Goal: Information Seeking & Learning: Learn about a topic

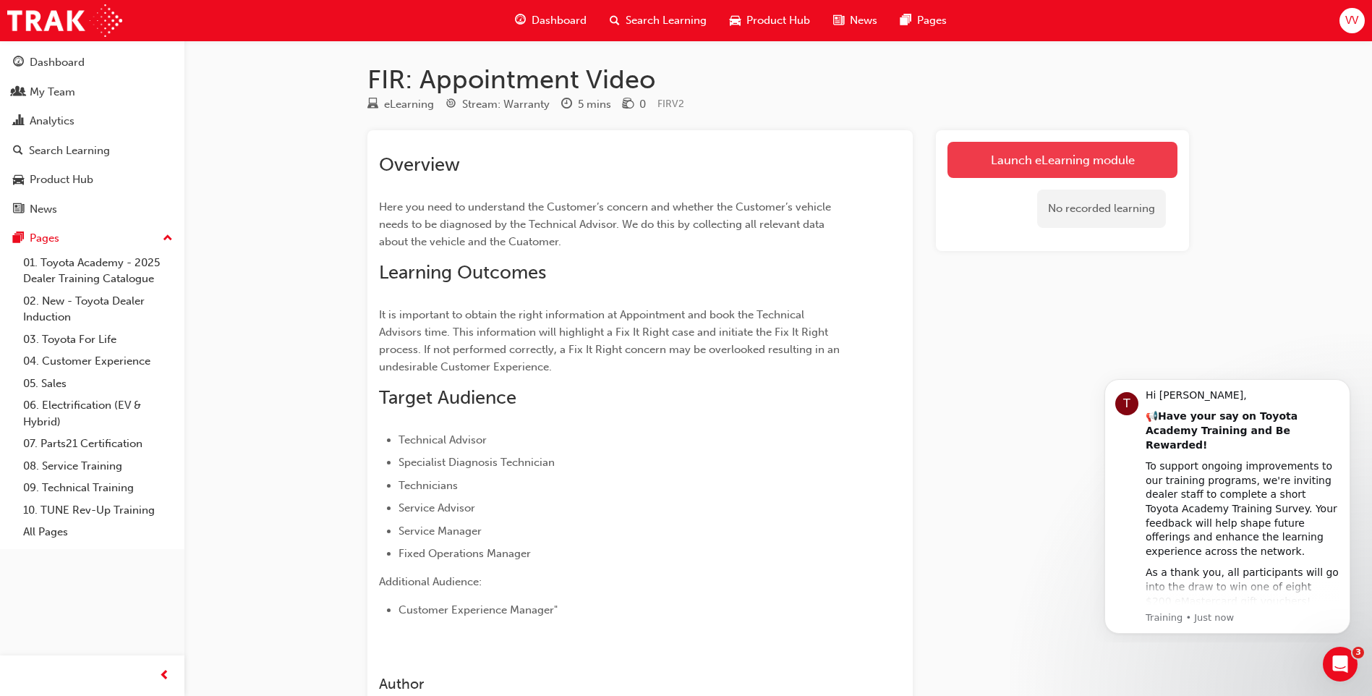
click at [1011, 168] on link "Launch eLearning module" at bounding box center [1062, 160] width 230 height 36
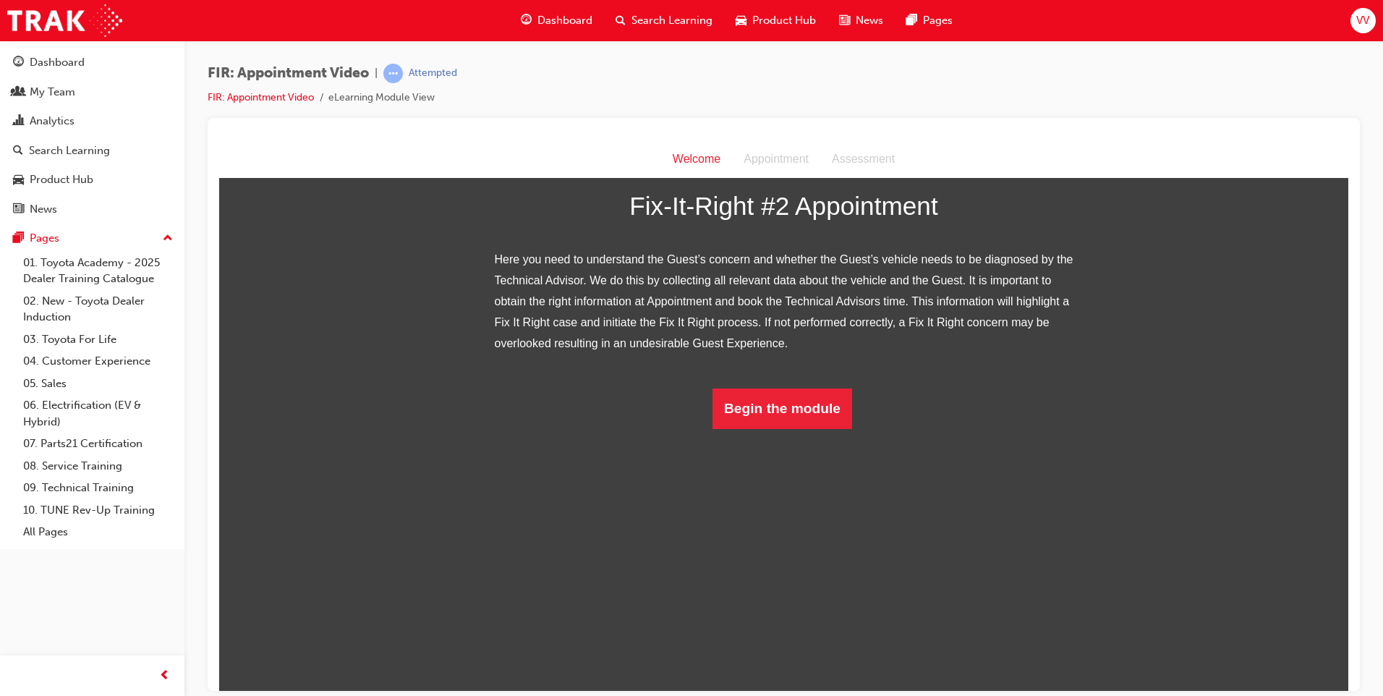
scroll to position [79, 0]
click at [800, 428] on button "Begin the module" at bounding box center [782, 408] width 140 height 40
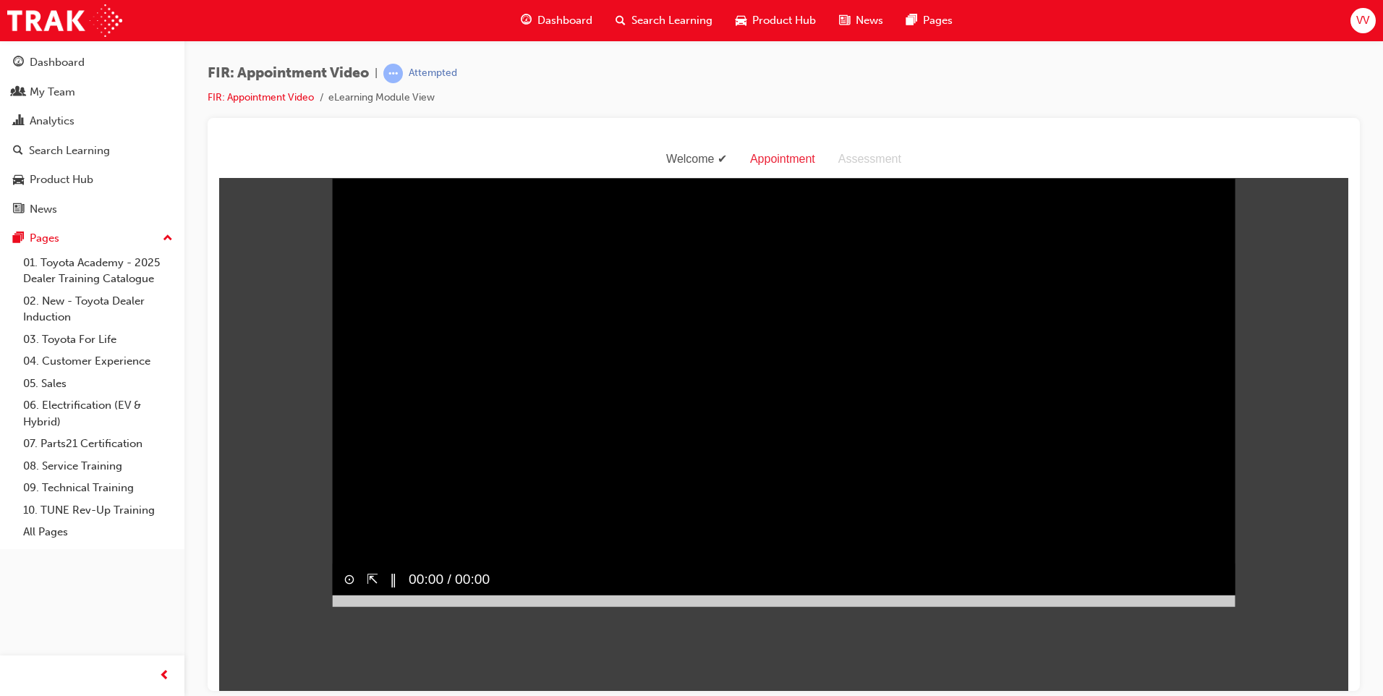
scroll to position [35, 0]
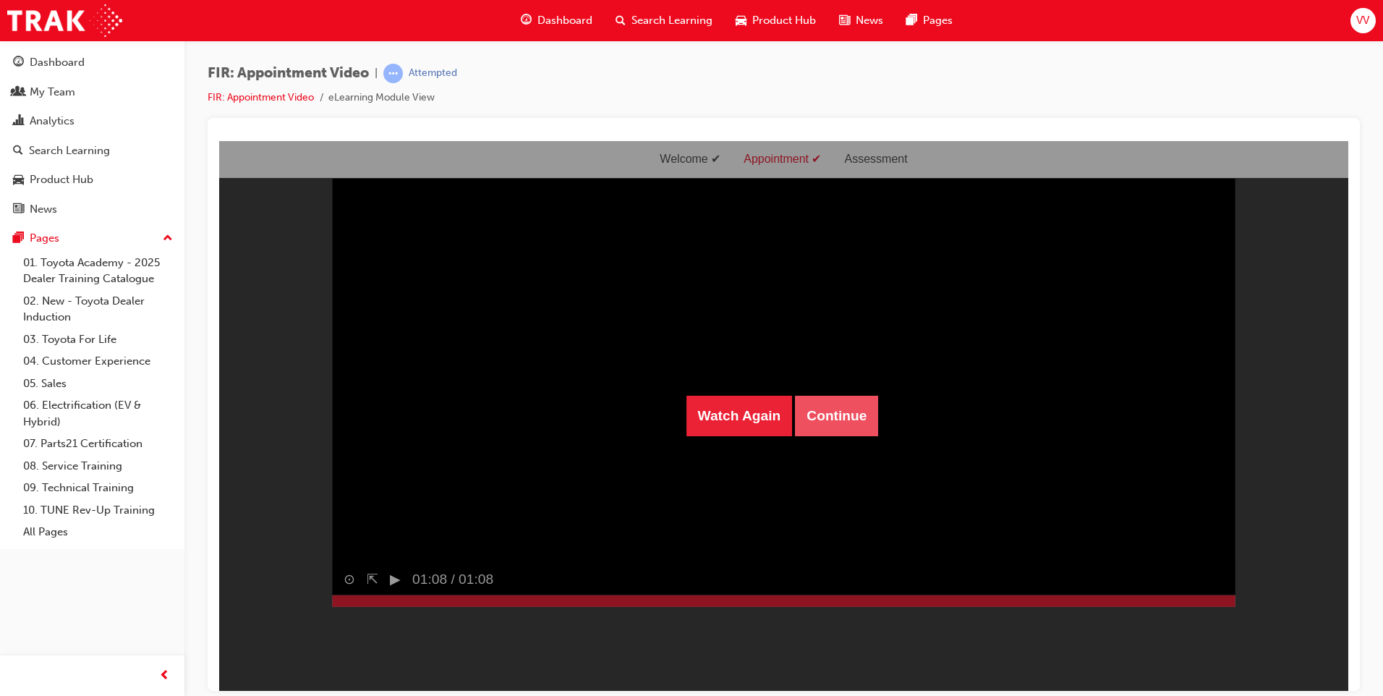
click at [830, 417] on button "Continue" at bounding box center [836, 415] width 83 height 40
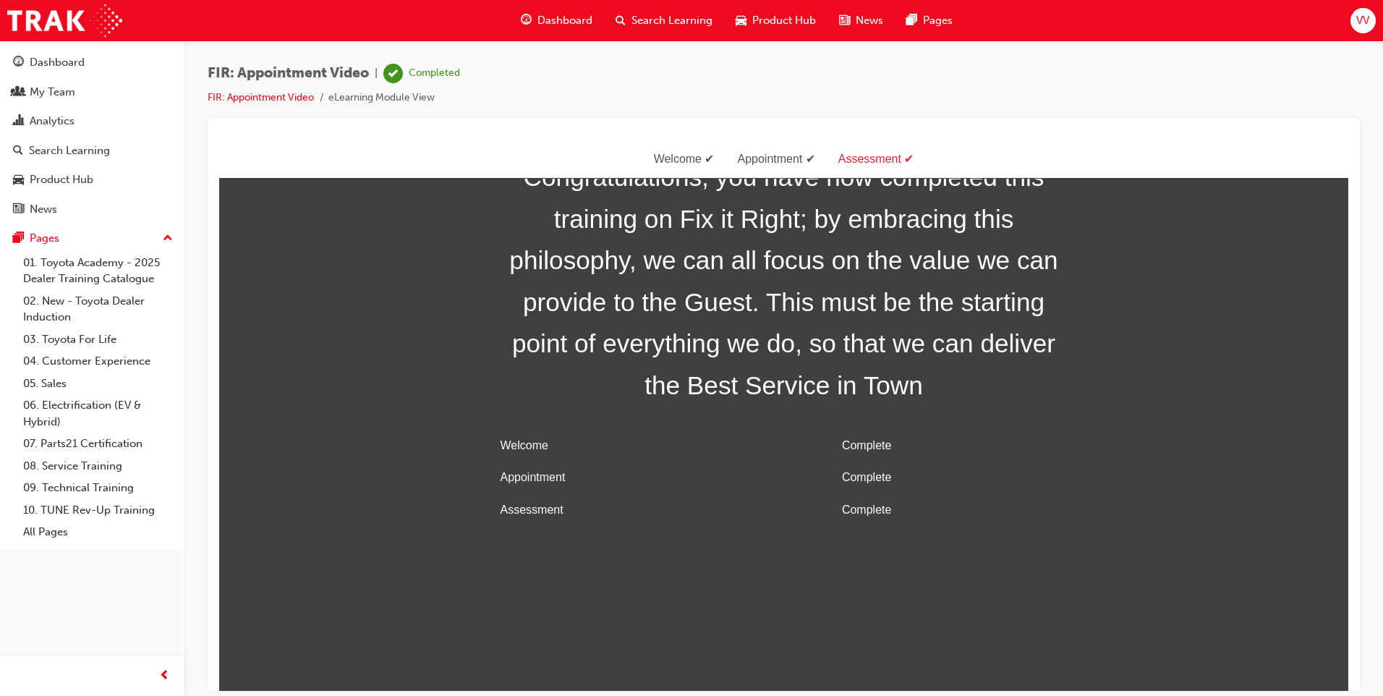
scroll to position [46, 0]
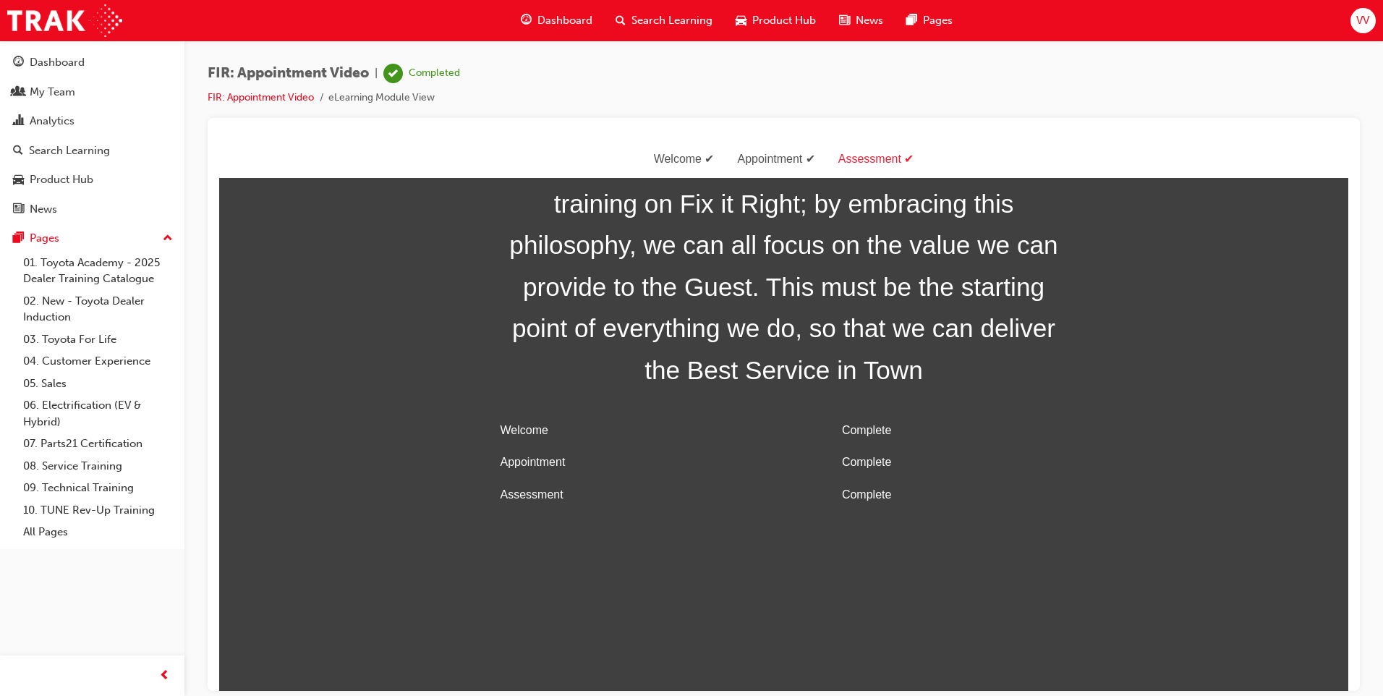
click at [679, 161] on div "Welcome" at bounding box center [684, 158] width 84 height 21
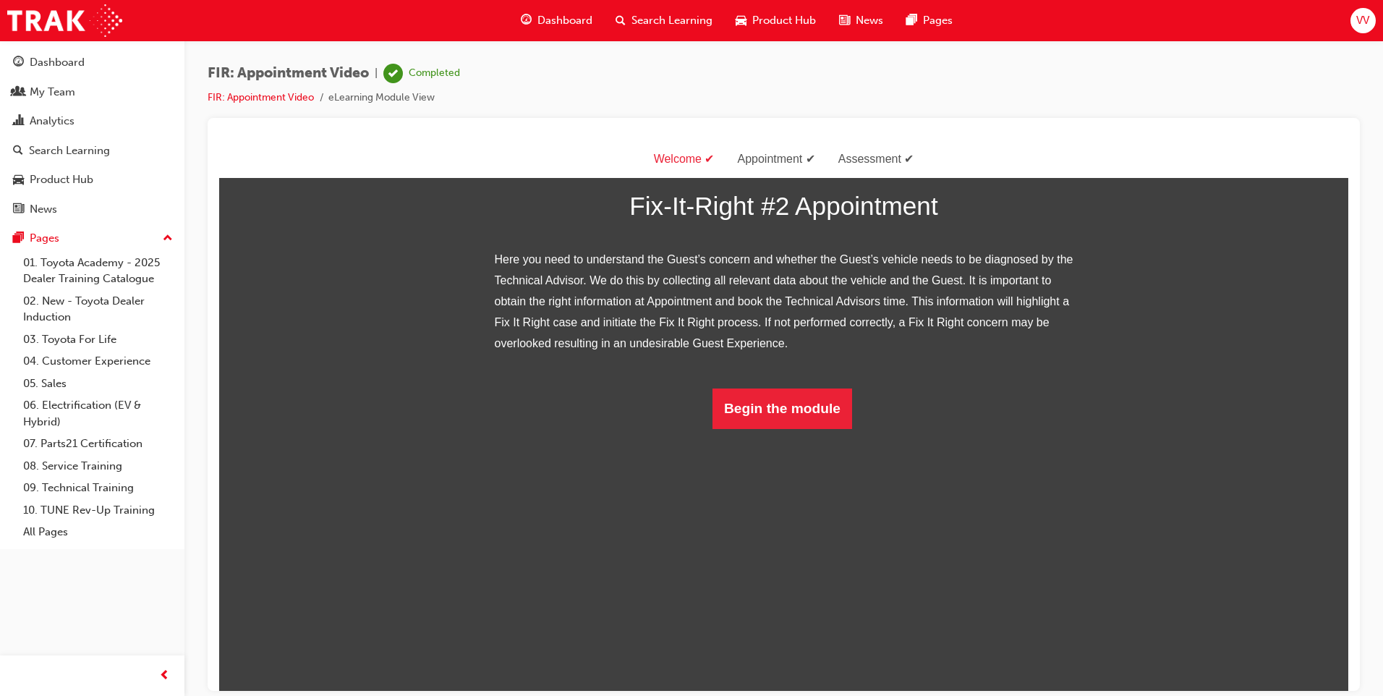
click at [754, 157] on div "Appointment" at bounding box center [775, 158] width 101 height 21
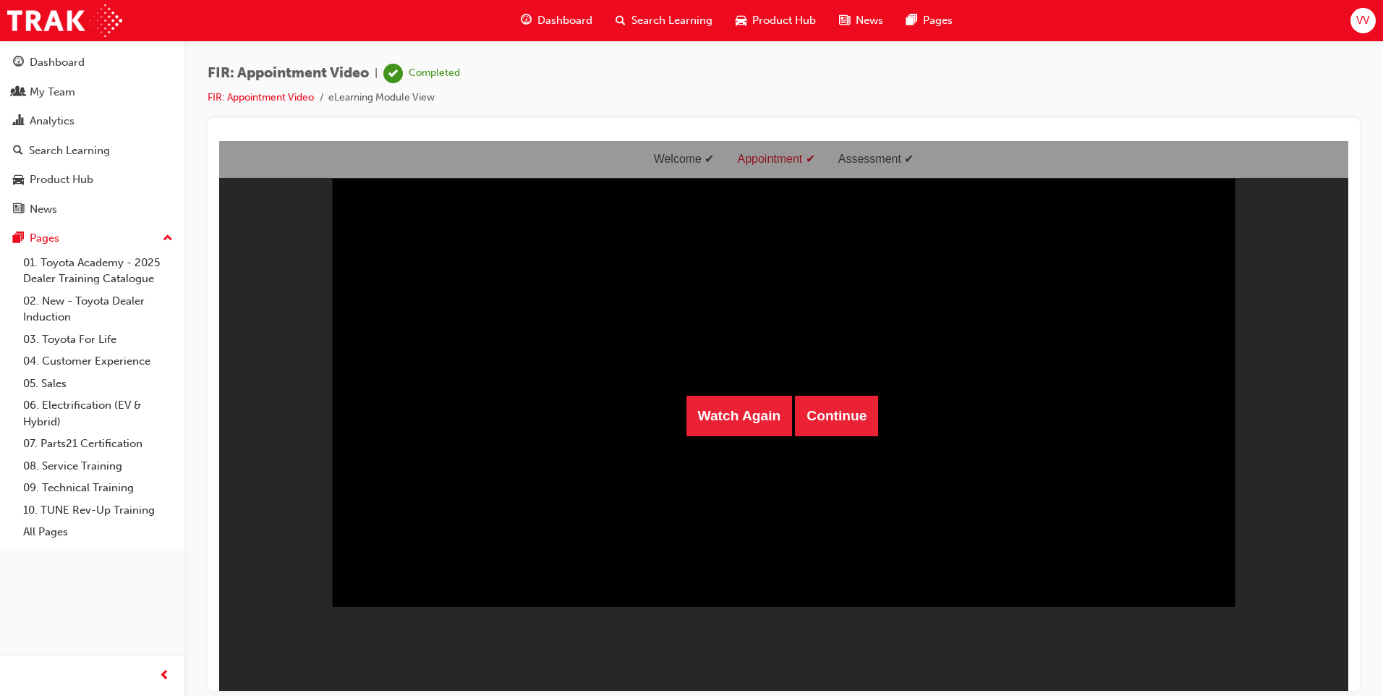
click at [860, 157] on div "Watch Again Continue" at bounding box center [783, 415] width 1129 height 550
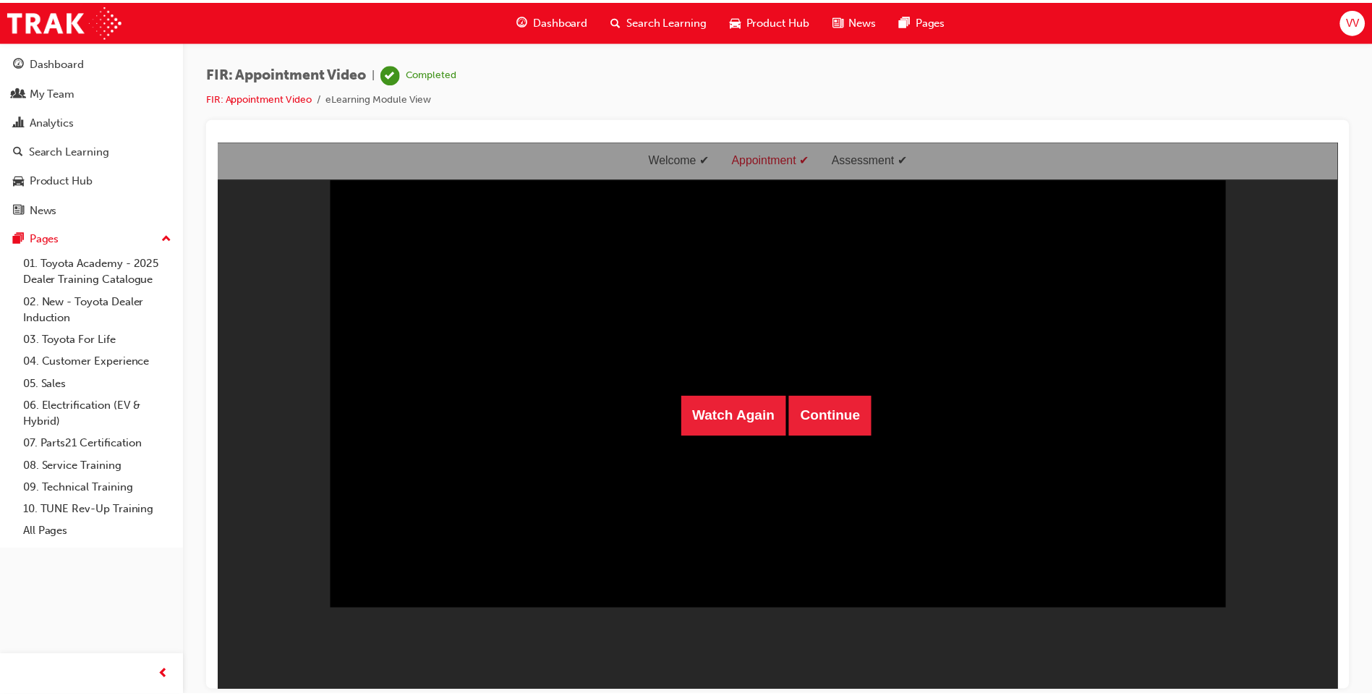
scroll to position [0, 0]
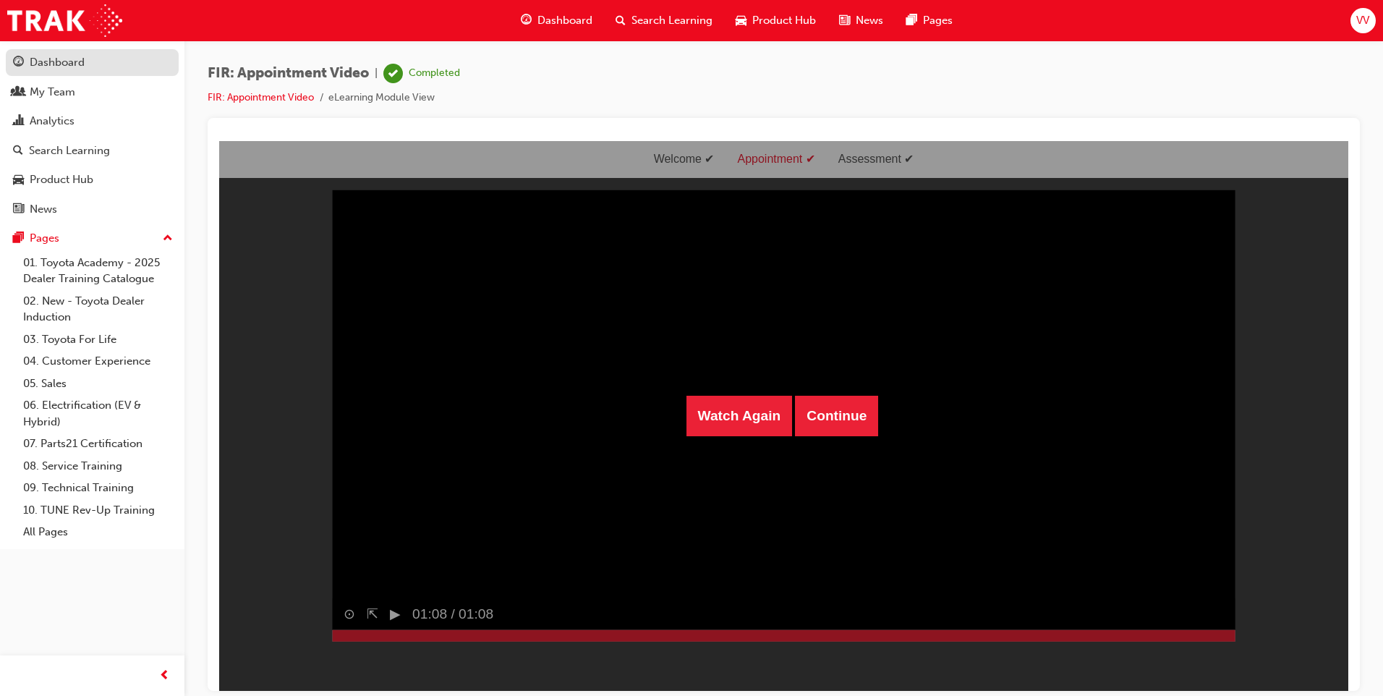
click at [71, 60] on div "Dashboard" at bounding box center [57, 62] width 55 height 17
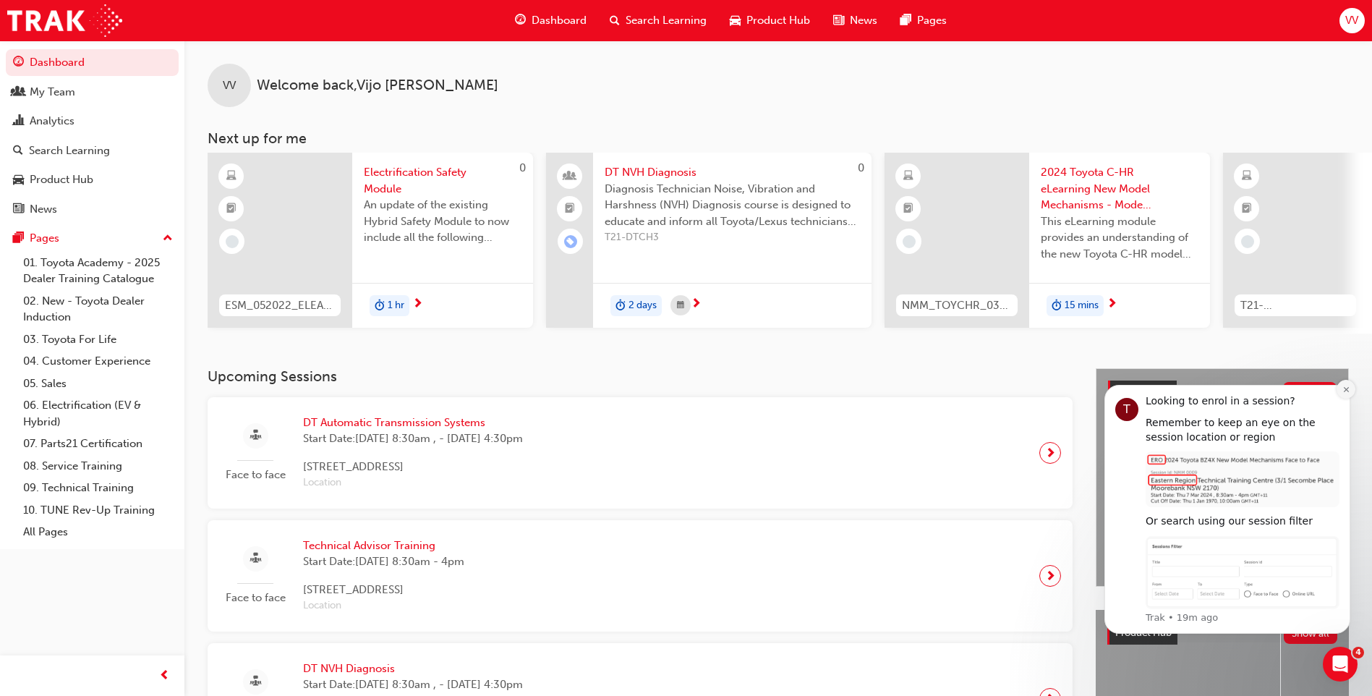
click at [1342, 393] on icon "Dismiss notification" at bounding box center [1346, 389] width 8 height 8
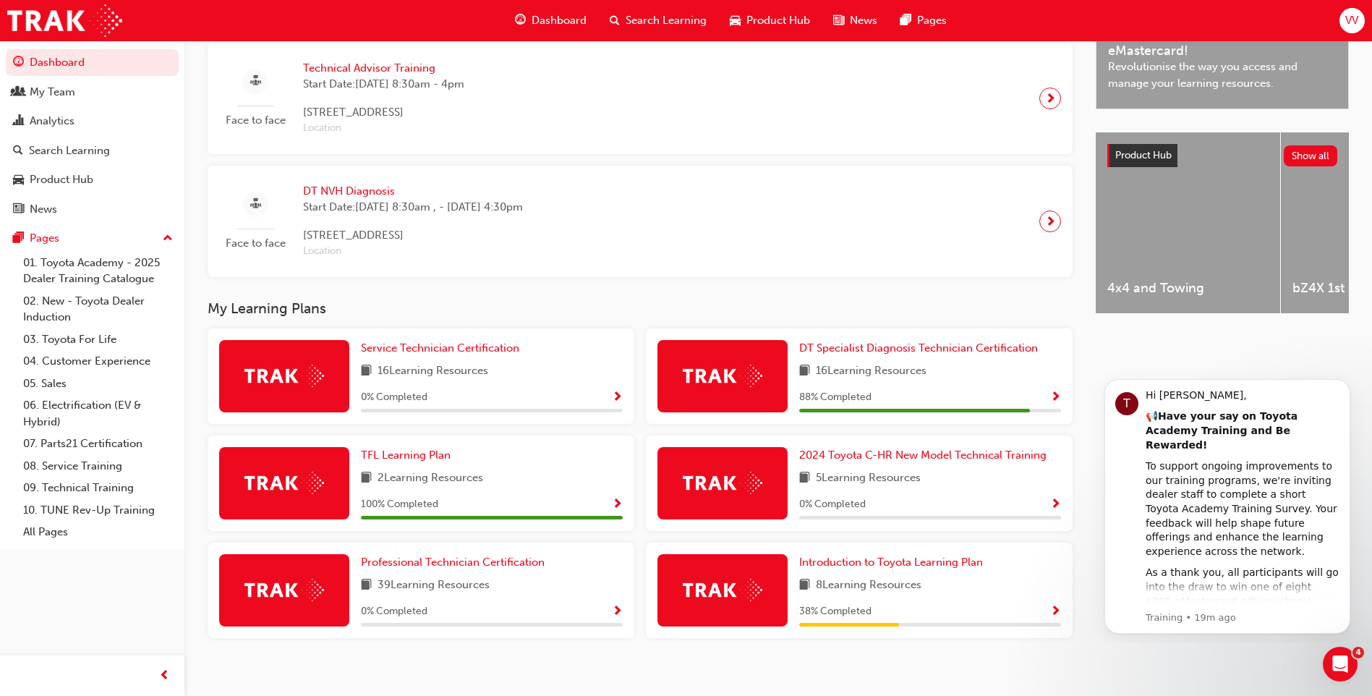
scroll to position [496, 0]
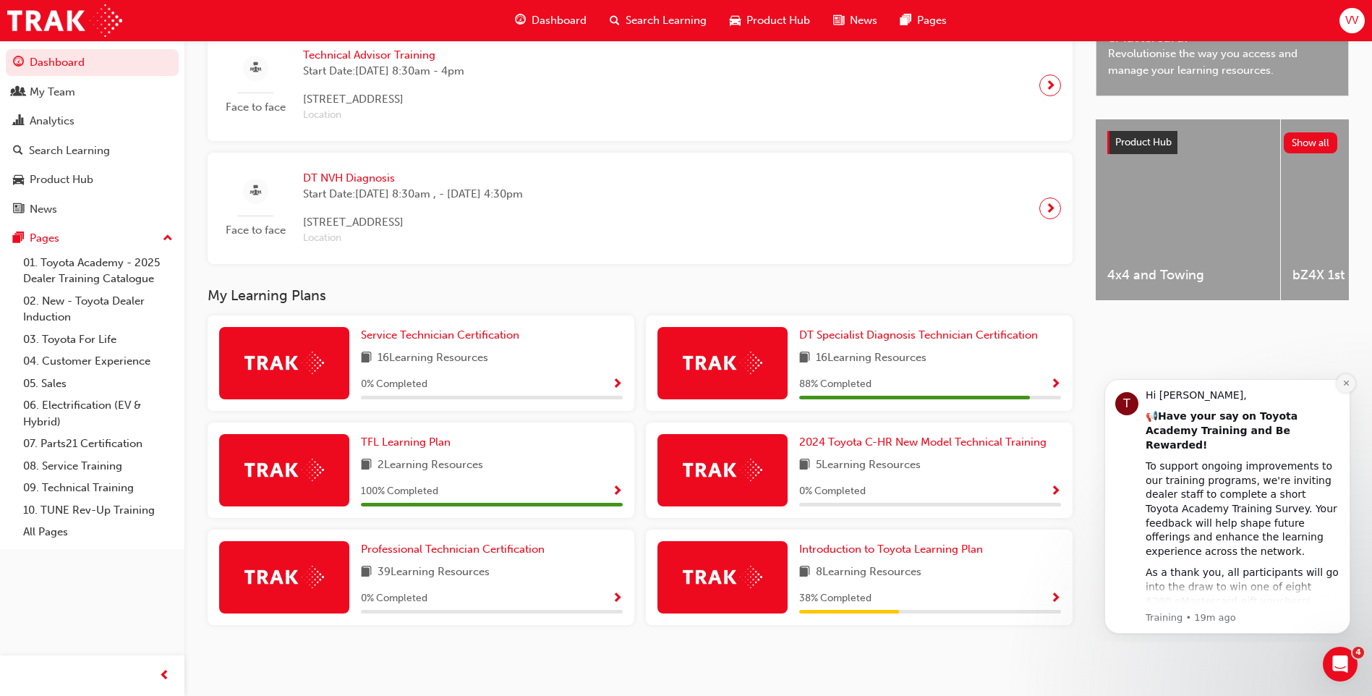
click at [1347, 383] on icon "Dismiss notification" at bounding box center [1346, 383] width 8 height 8
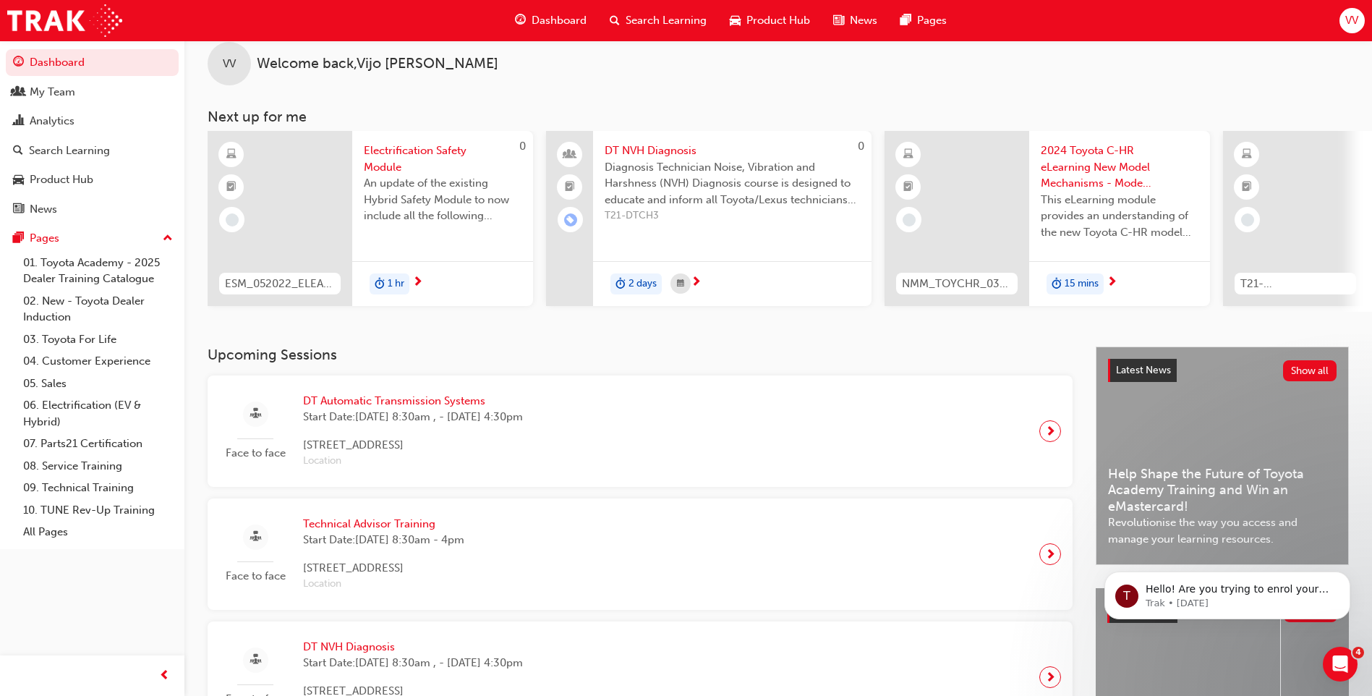
scroll to position [0, 0]
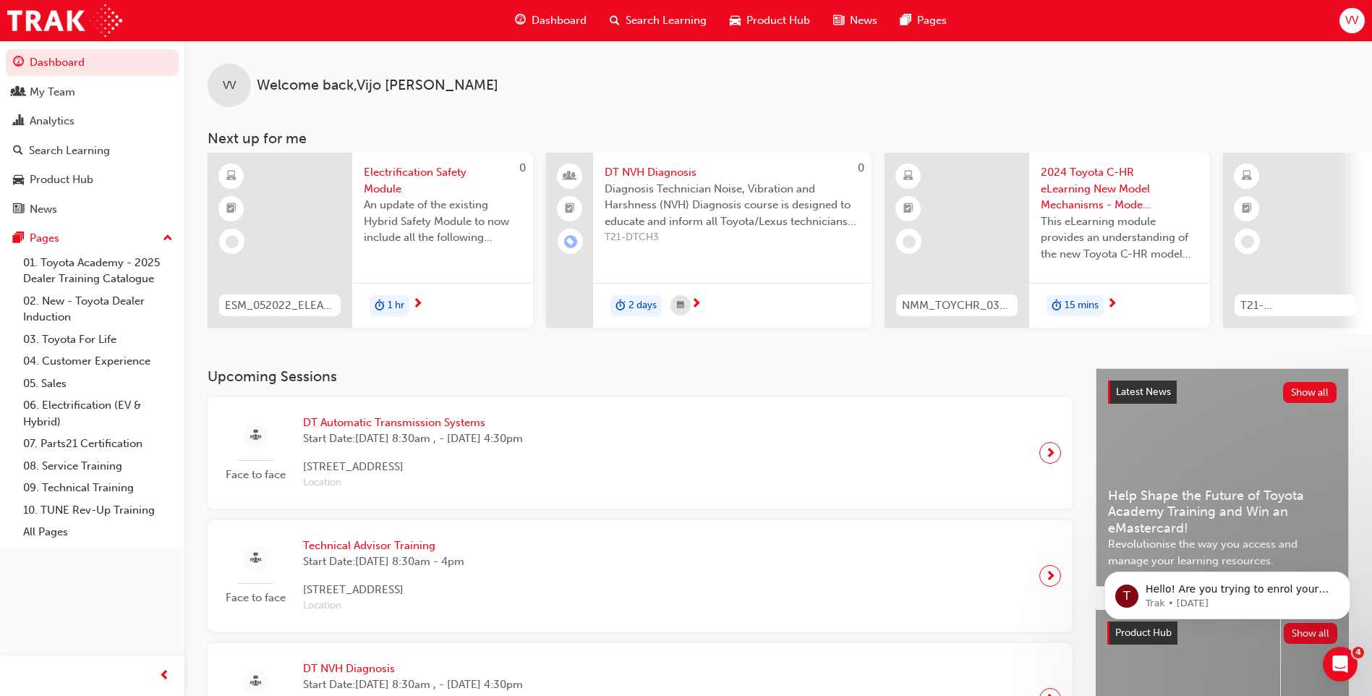
click at [670, 19] on span "Search Learning" at bounding box center [666, 20] width 81 height 17
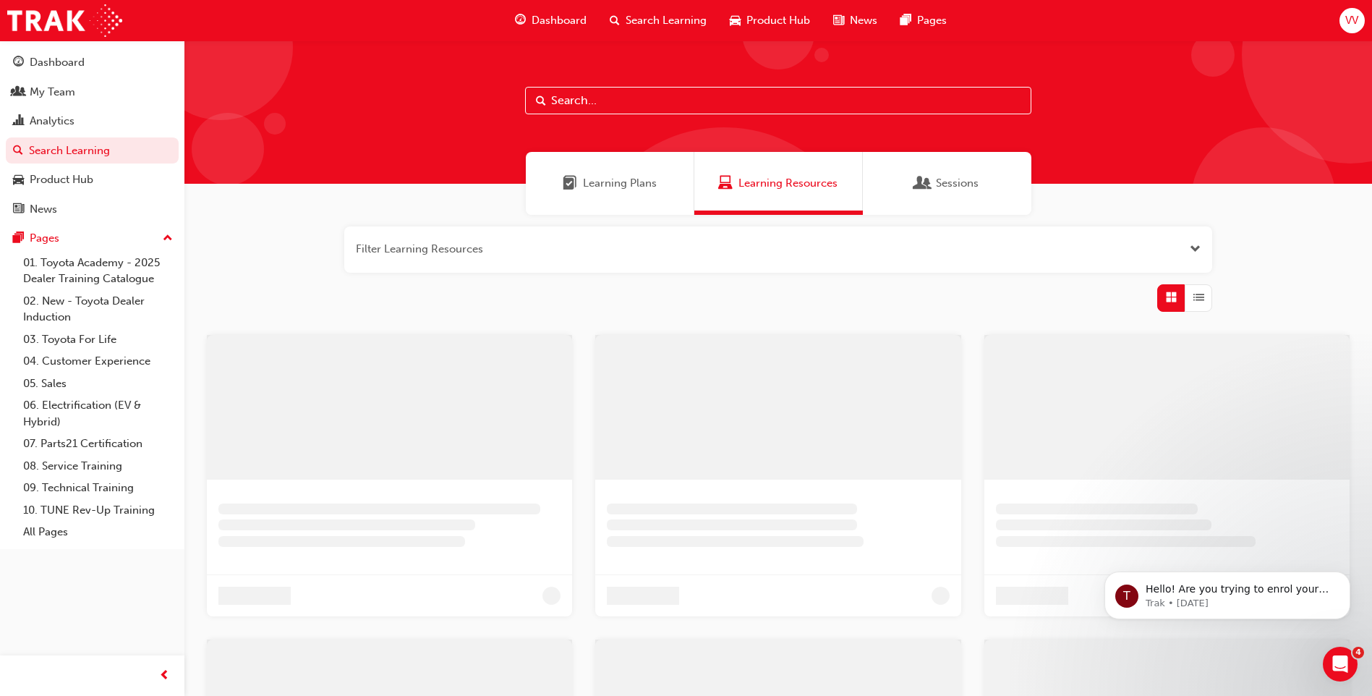
click at [553, 98] on input "text" at bounding box center [778, 100] width 506 height 27
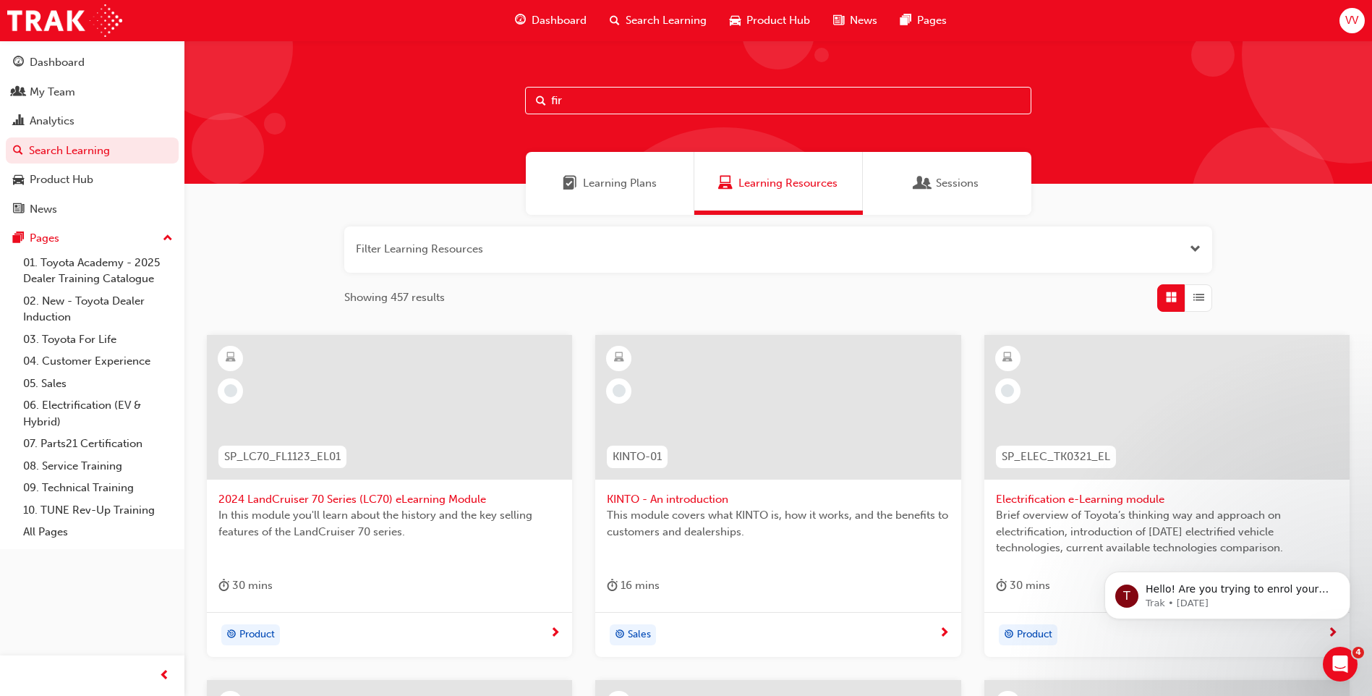
type input "fir"
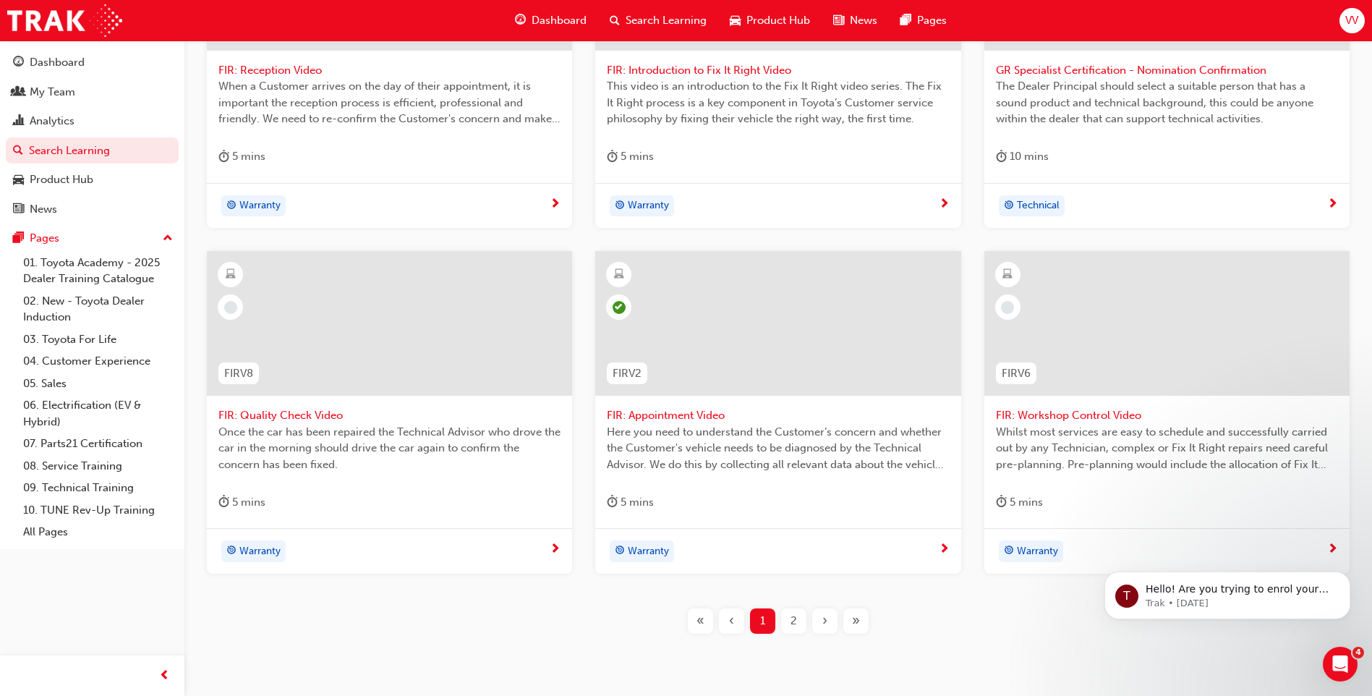
scroll to position [434, 0]
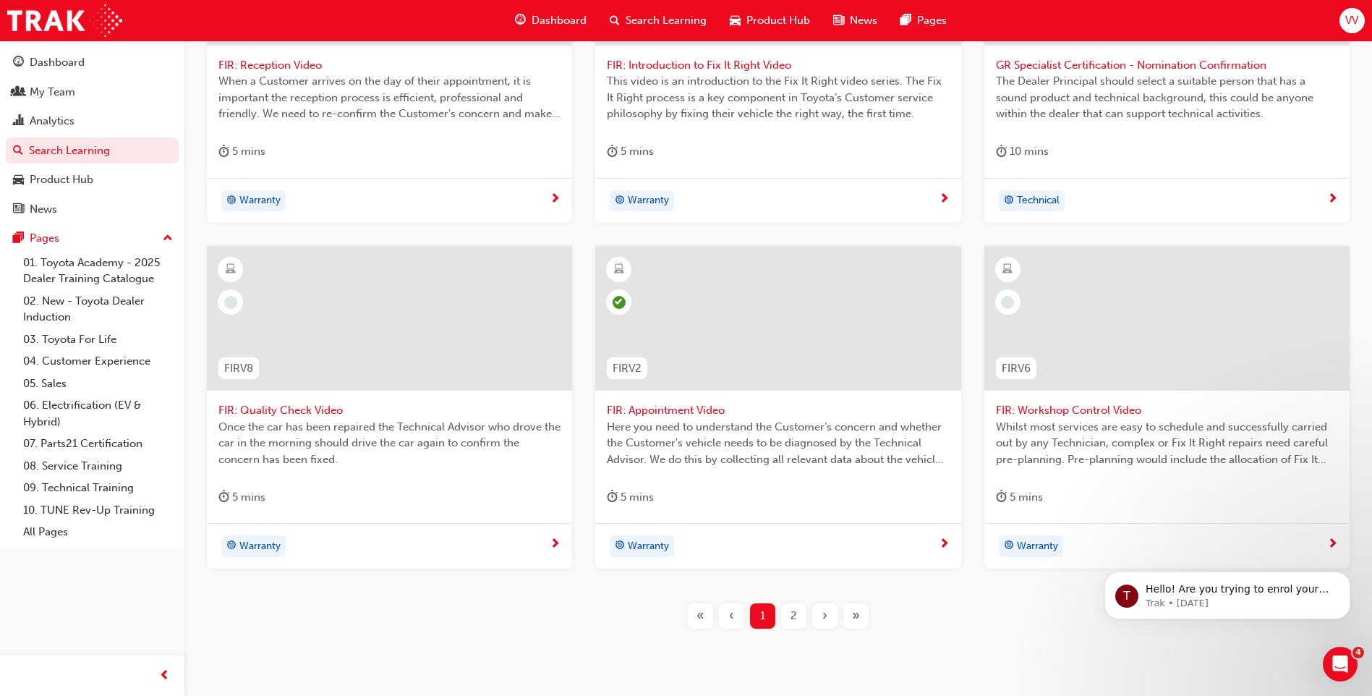
click at [791, 621] on span "2" at bounding box center [793, 615] width 7 height 17
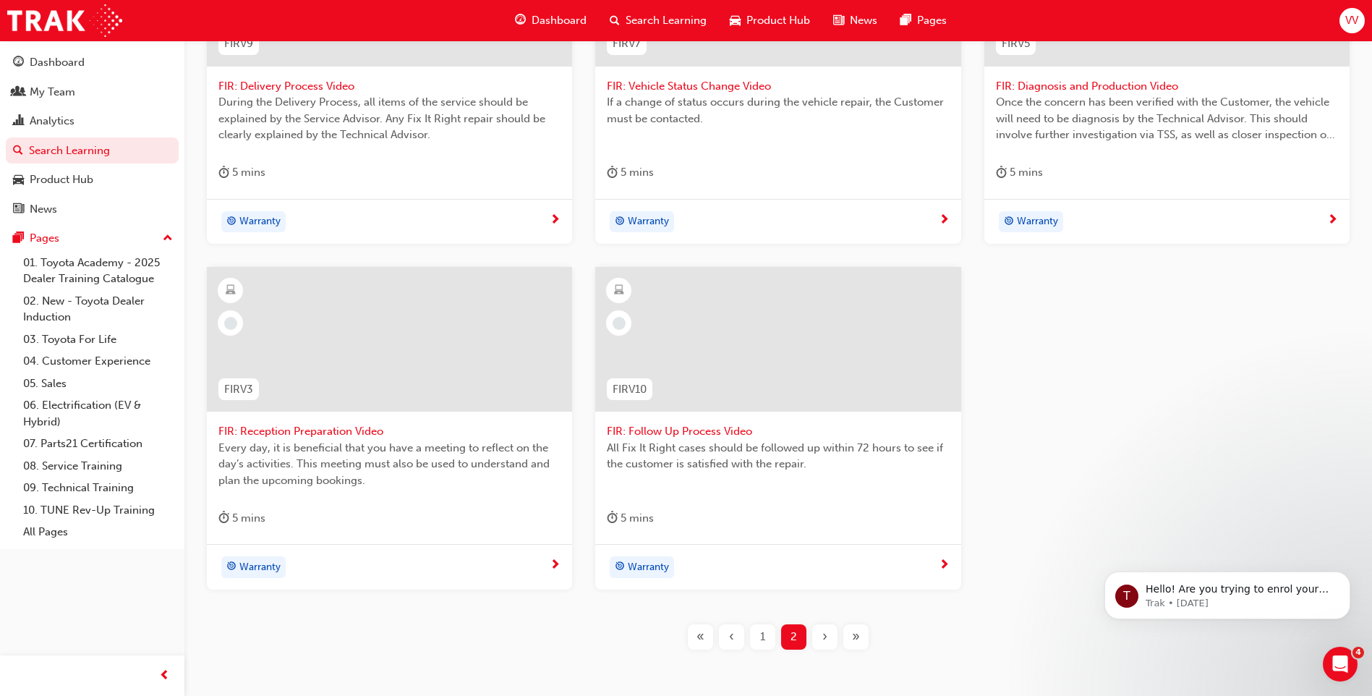
scroll to position [484, 0]
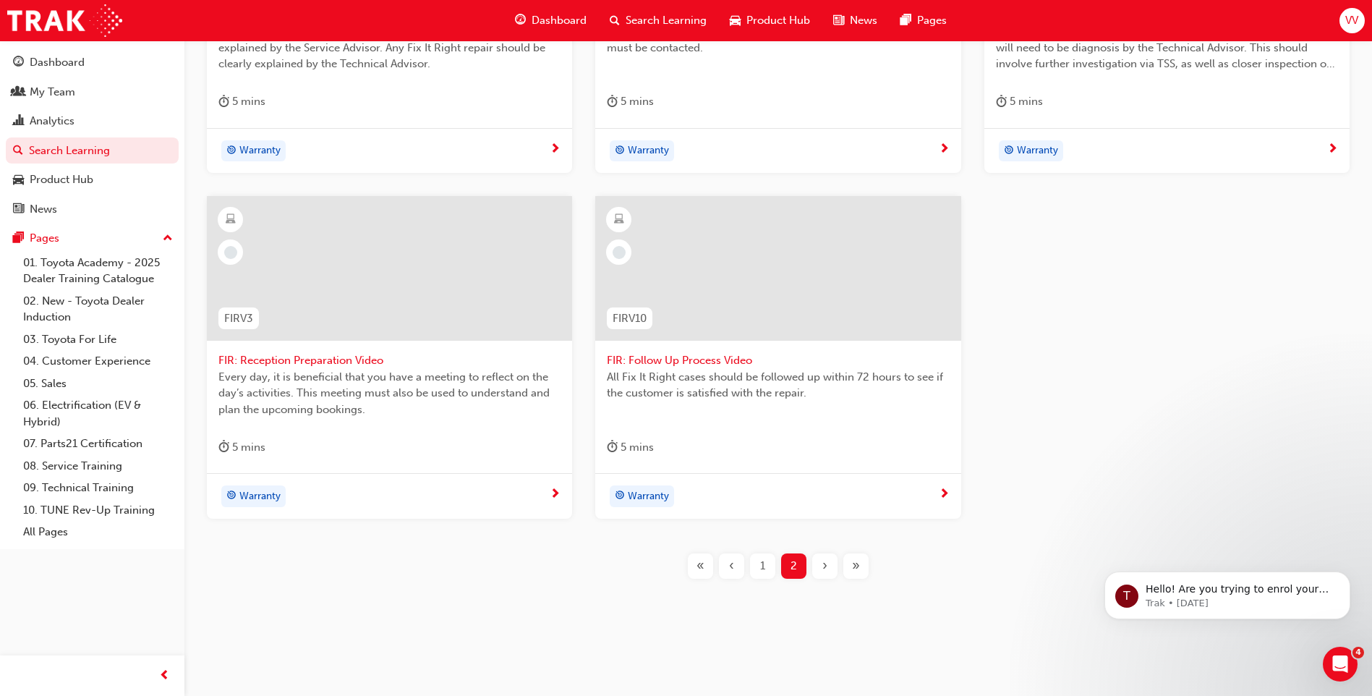
click at [760, 568] on span "1" at bounding box center [762, 566] width 5 height 17
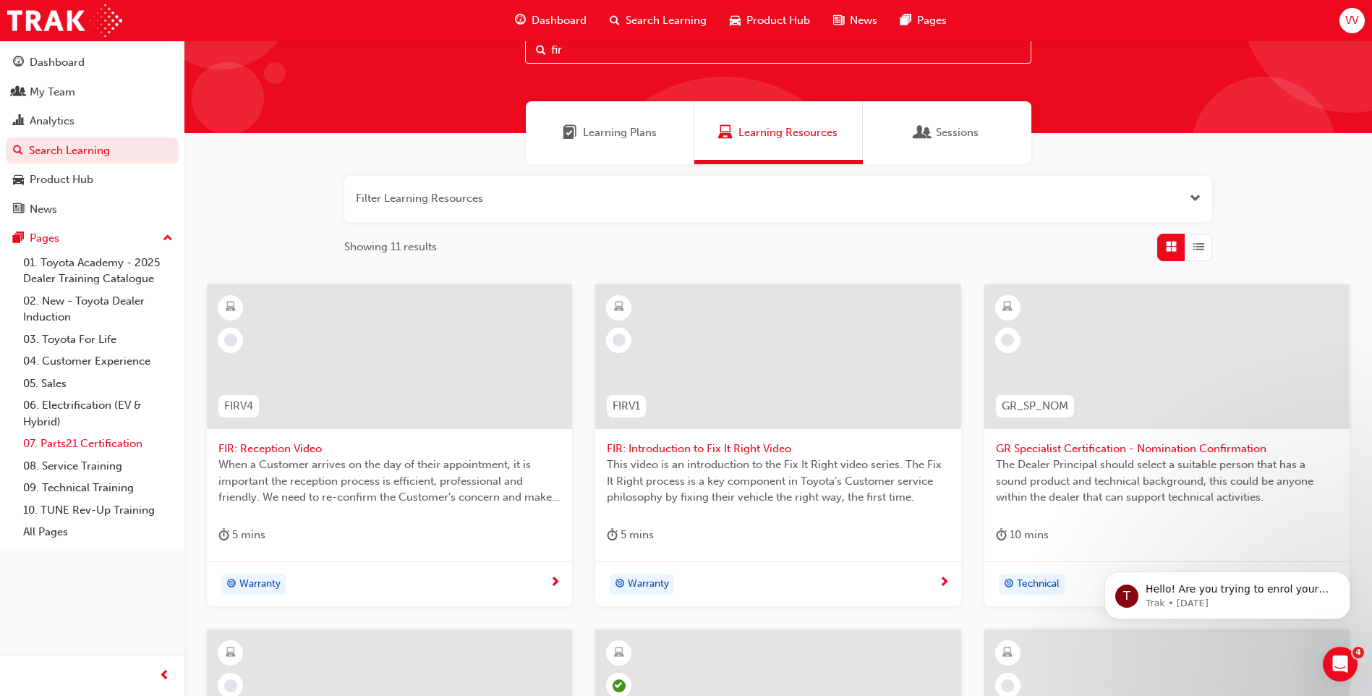
scroll to position [50, 0]
click at [717, 450] on span "FIR: Introduction to Fix It Right Video" at bounding box center [778, 449] width 342 height 17
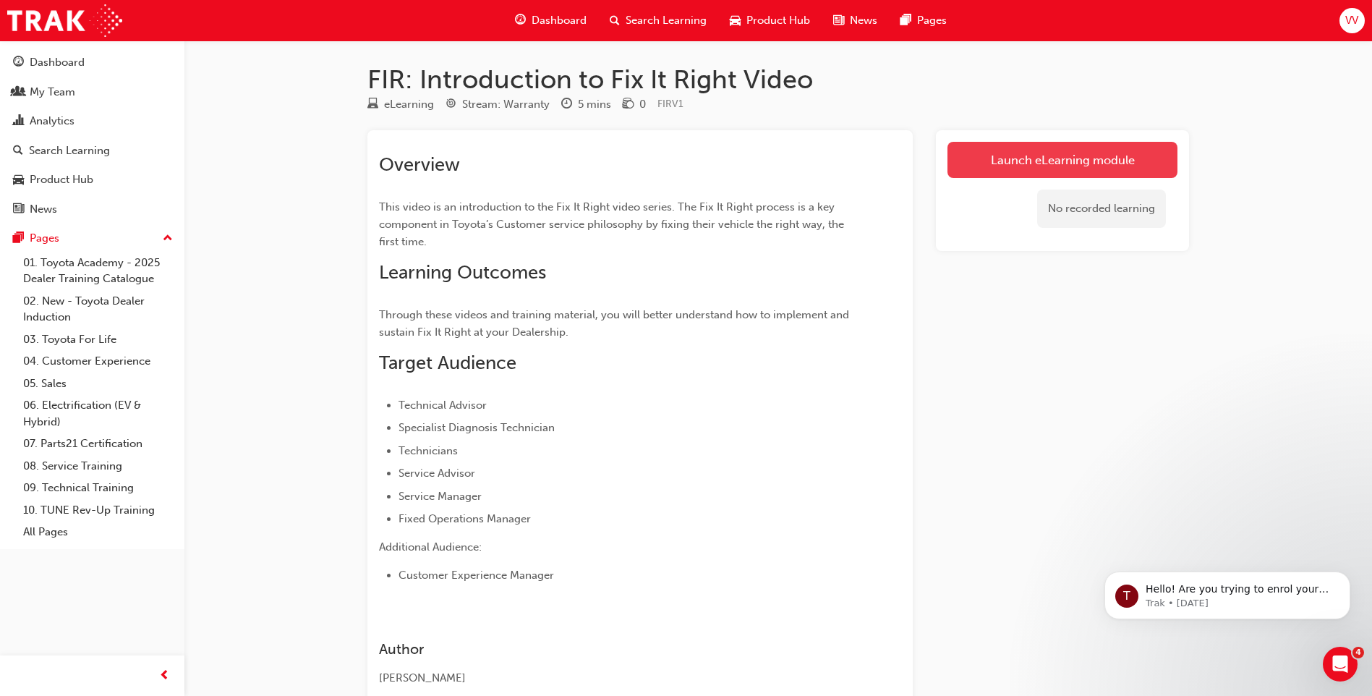
click at [1039, 158] on link "Launch eLearning module" at bounding box center [1062, 160] width 230 height 36
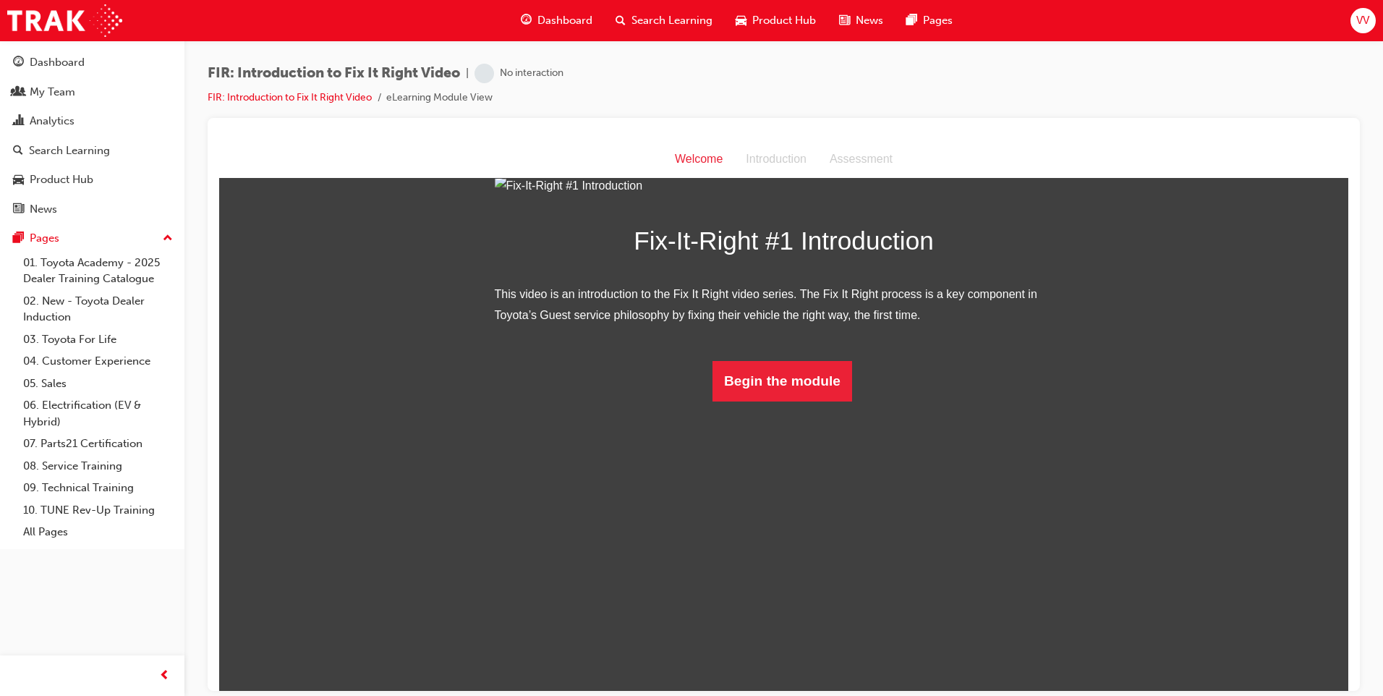
scroll to position [35, 0]
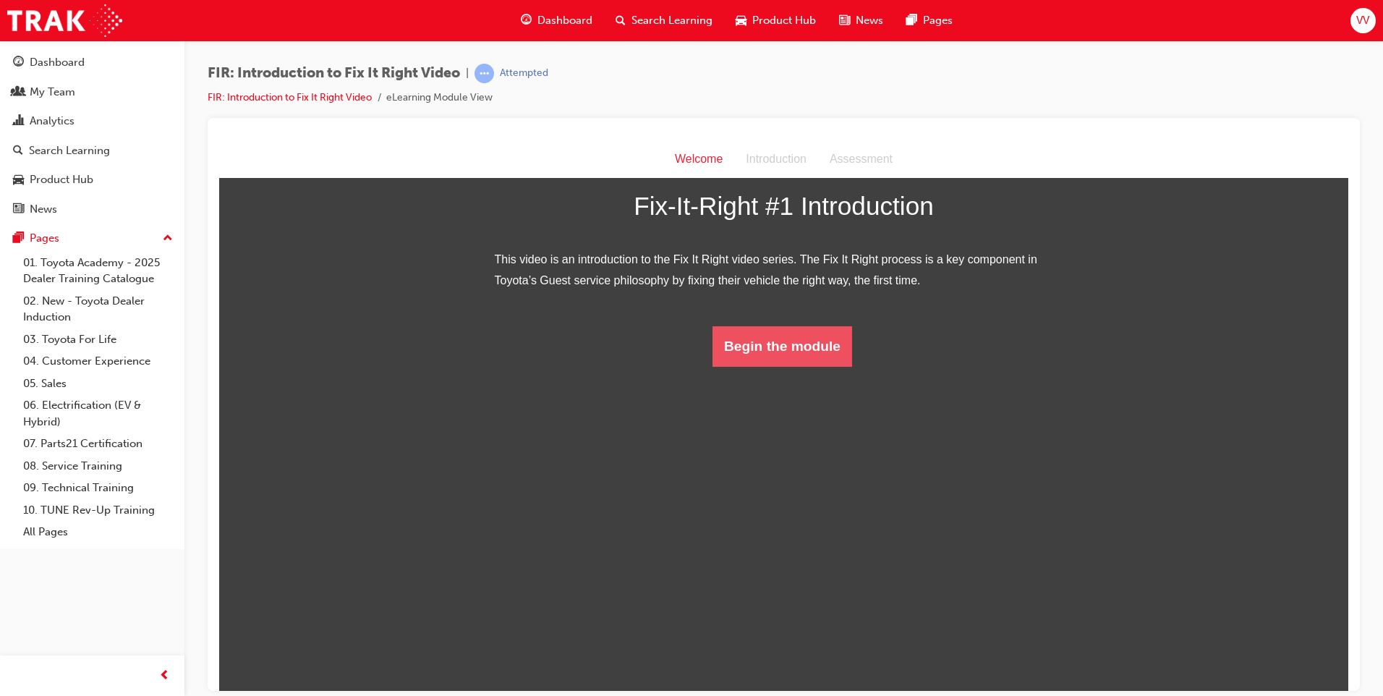
click at [772, 366] on button "Begin the module" at bounding box center [782, 345] width 140 height 40
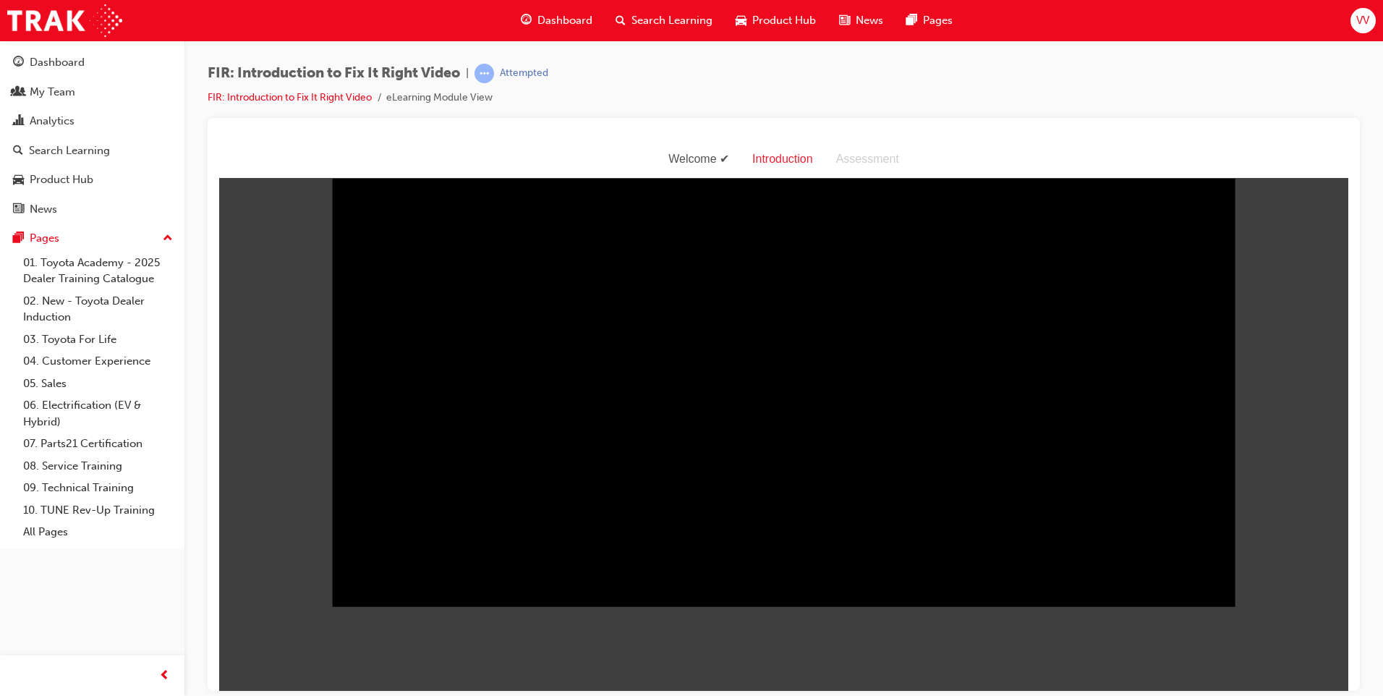
drag, startPoint x: 575, startPoint y: 630, endPoint x: 289, endPoint y: 615, distance: 286.0
click at [289, 615] on body "Welcome Introduction Assessment Sorry, your browser does not support embedded v…" at bounding box center [783, 415] width 1129 height 550
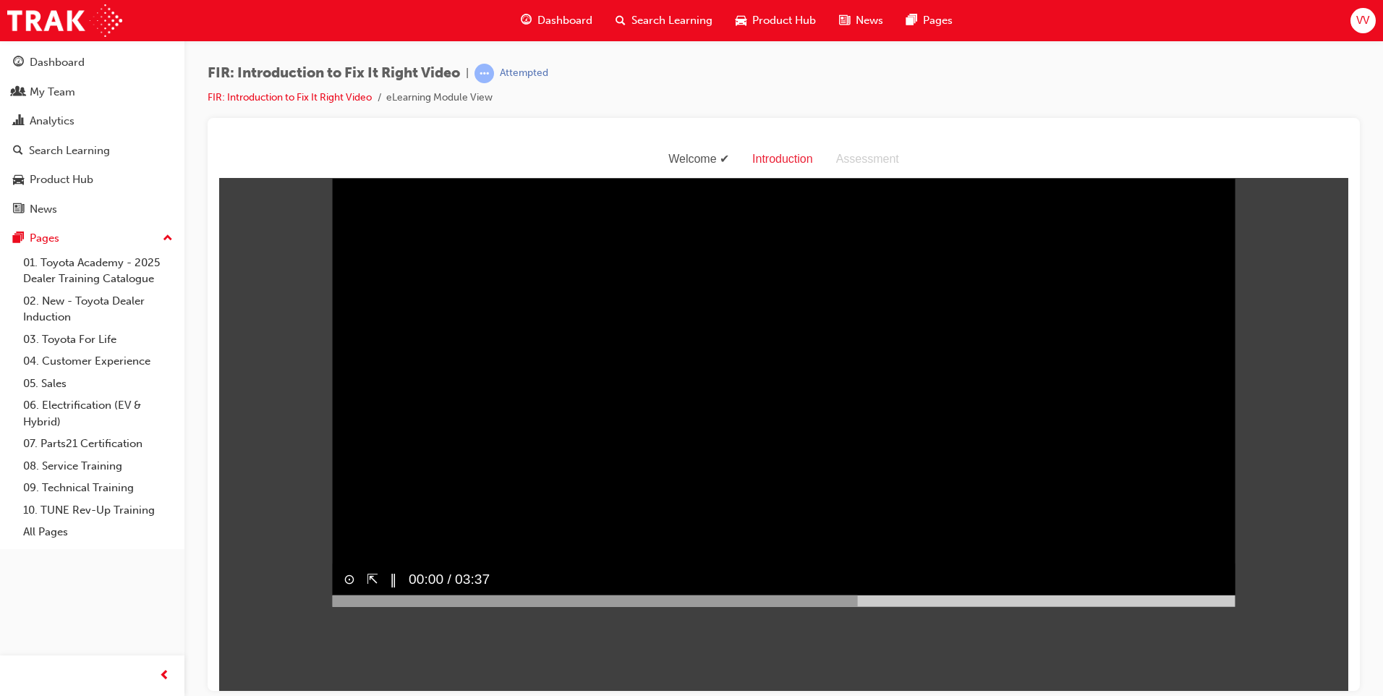
click at [557, 464] on video "Sorry, your browser does not support embedded videos. Download Instead" at bounding box center [783, 380] width 903 height 451
